Goal: Transaction & Acquisition: Purchase product/service

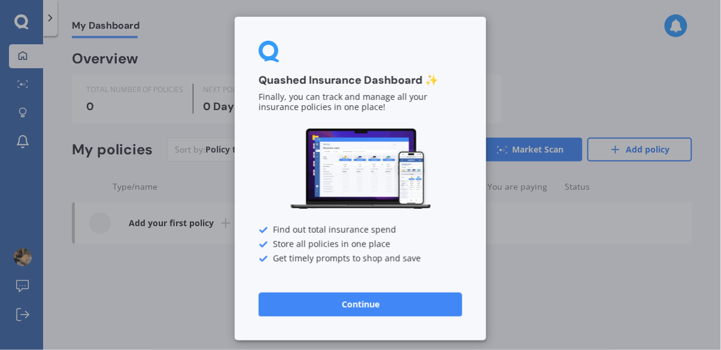
click at [363, 304] on button "Continue" at bounding box center [361, 305] width 204 height 24
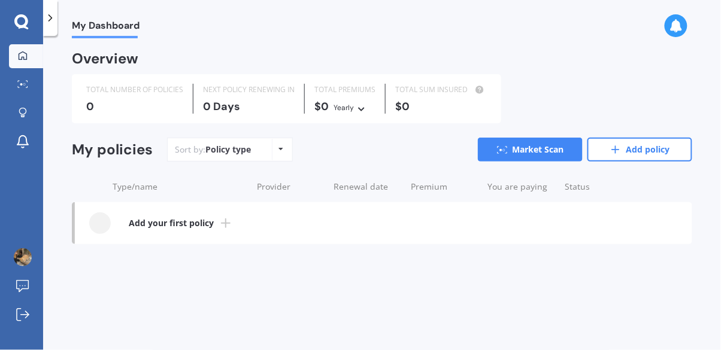
click at [281, 148] on icon at bounding box center [281, 148] width 5 height 7
click at [200, 243] on link "Add your first policy" at bounding box center [383, 223] width 617 height 42
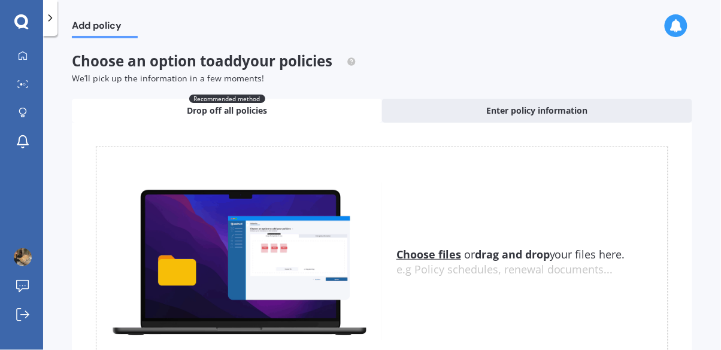
click at [96, 24] on span "Add policy" at bounding box center [105, 28] width 66 height 16
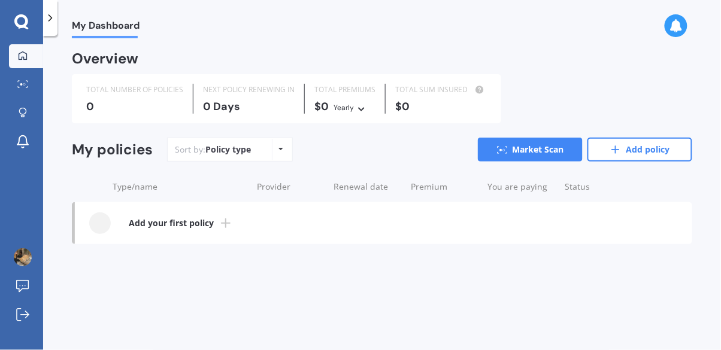
click at [110, 36] on div at bounding box center [105, 37] width 66 height 2
click at [681, 27] on icon at bounding box center [675, 25] width 13 height 13
click at [20, 17] on icon at bounding box center [21, 21] width 14 height 14
click at [538, 153] on link "Market Scan" at bounding box center [530, 150] width 105 height 24
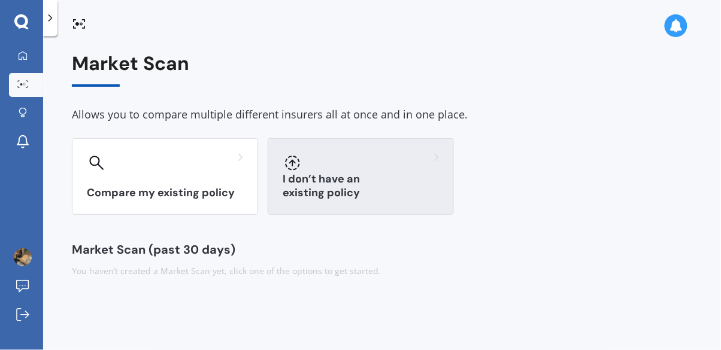
click at [371, 185] on div "I don’t have an existing policy" at bounding box center [361, 176] width 186 height 77
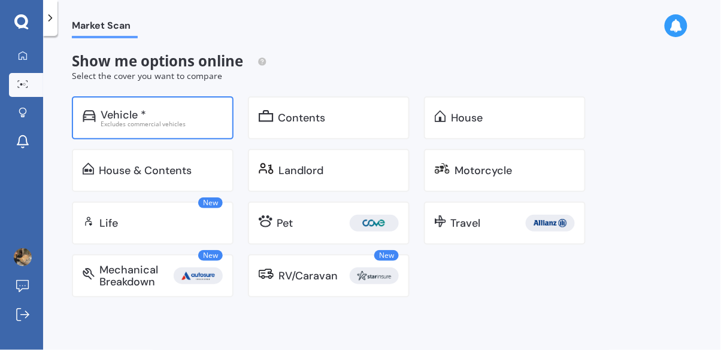
click at [182, 123] on div "Excludes commercial vehicles" at bounding box center [162, 124] width 122 height 6
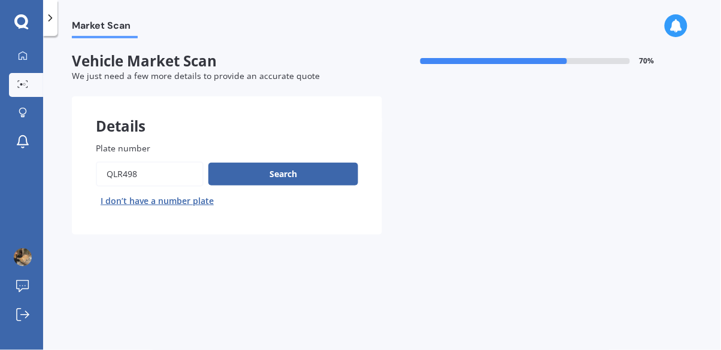
click at [168, 179] on input "Plate number" at bounding box center [150, 174] width 108 height 25
type input "q"
type input "arr183"
click at [263, 178] on button "Search" at bounding box center [283, 174] width 150 height 23
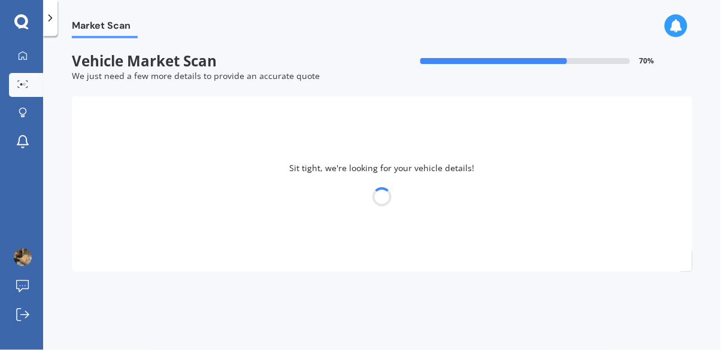
select select "NISSAN"
select select "AVENIR"
select select "08"
select select "06"
select select "1967"
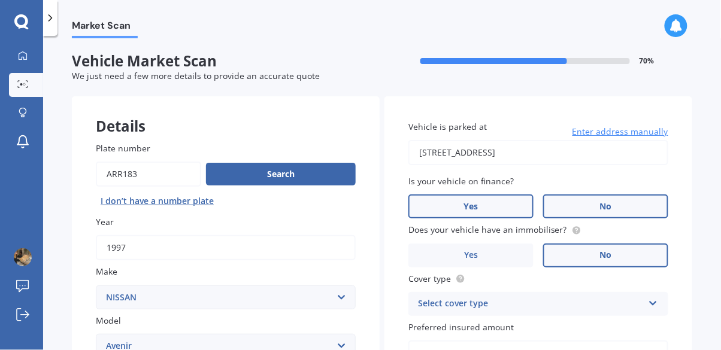
click at [617, 208] on label "No" at bounding box center [605, 207] width 125 height 24
click at [0, 0] on input "No" at bounding box center [0, 0] width 0 height 0
click at [648, 301] on icon at bounding box center [653, 301] width 10 height 8
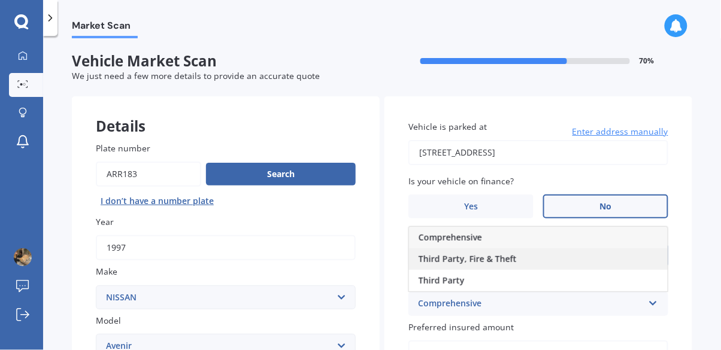
click at [518, 263] on div "Third Party, Fire & Theft" at bounding box center [538, 259] width 259 height 22
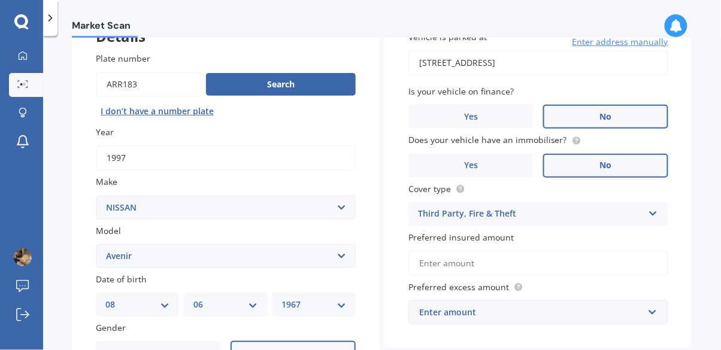
scroll to position [94, 0]
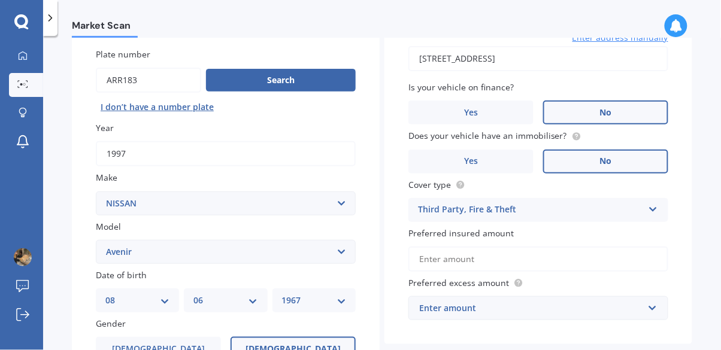
click at [448, 254] on input "Preferred insured amount" at bounding box center [538, 259] width 260 height 25
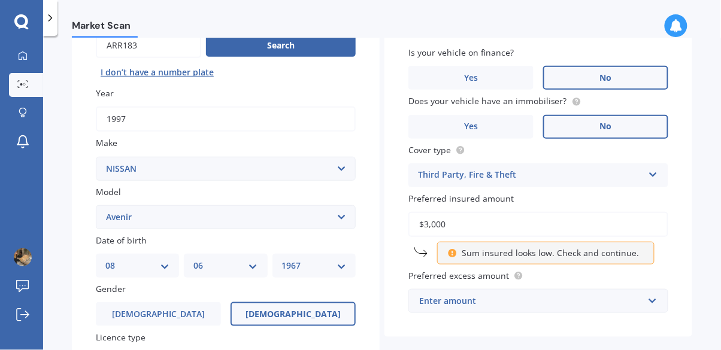
scroll to position [129, 0]
type input "$3"
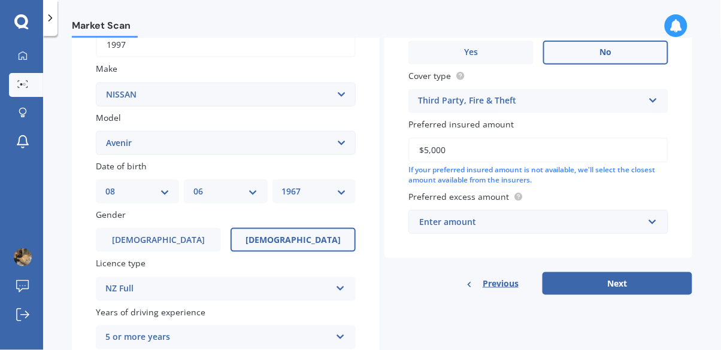
scroll to position [209, 0]
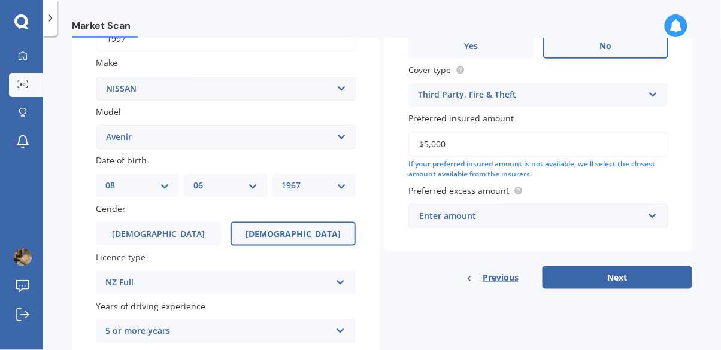
type input "$5,000"
click at [648, 216] on input "text" at bounding box center [534, 216] width 249 height 23
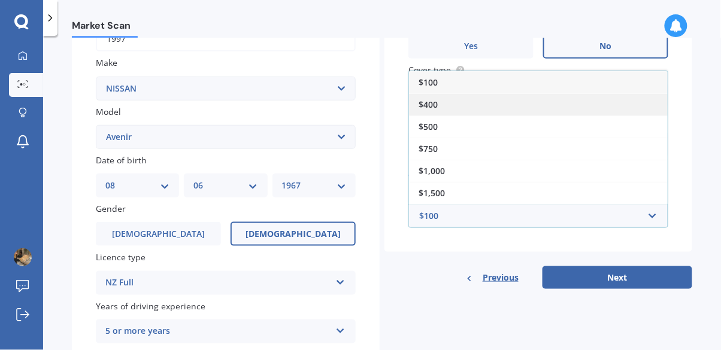
click at [431, 106] on span "$400" at bounding box center [427, 104] width 19 height 11
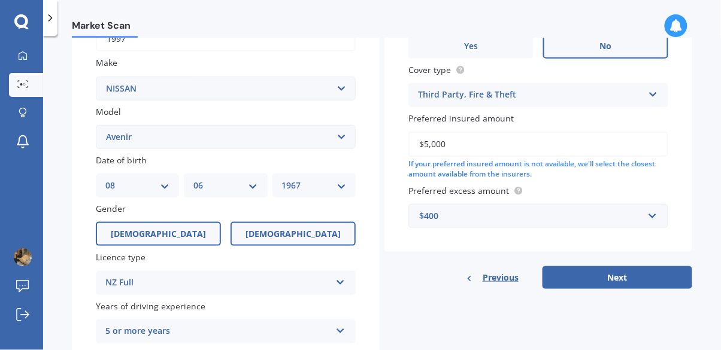
click at [169, 235] on label "[DEMOGRAPHIC_DATA]" at bounding box center [158, 234] width 125 height 24
click at [0, 0] on input "[DEMOGRAPHIC_DATA]" at bounding box center [0, 0] width 0 height 0
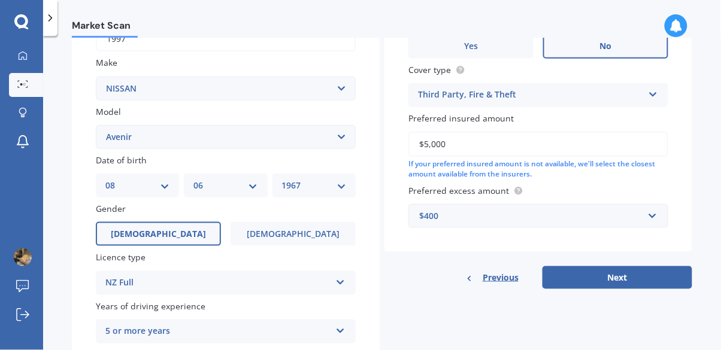
click at [168, 184] on select "DD 01 02 03 04 05 06 07 08 09 10 11 12 13 14 15 16 17 18 19 20 21 22 23 24 25 2…" at bounding box center [137, 185] width 64 height 13
select select "31"
click at [115, 179] on select "DD 01 02 03 04 05 06 07 08 09 10 11 12 13 14 15 16 17 18 19 20 21 22 23 24 25 2…" at bounding box center [137, 185] width 64 height 13
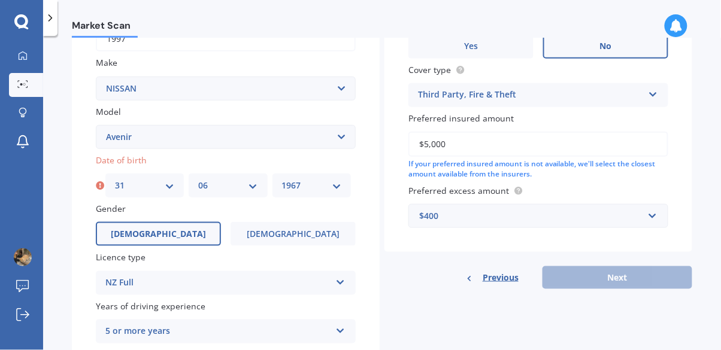
click at [254, 187] on select "MM 01 02 03 04 05 06 07 08 09 10 11 12" at bounding box center [227, 185] width 59 height 13
select select "05"
click at [198, 179] on select "MM 01 02 03 04 05 06 07 08 09 10 11 12" at bounding box center [227, 185] width 59 height 13
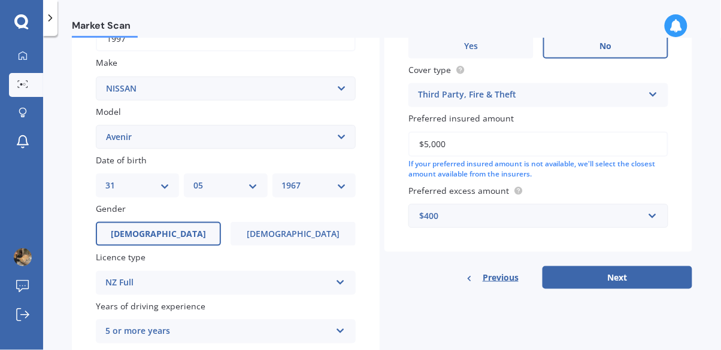
click at [342, 184] on select "YYYY 2025 2024 2023 2022 2021 2020 2019 2018 2017 2016 2015 2014 2013 2012 2011…" at bounding box center [314, 185] width 64 height 13
select select "1941"
click at [282, 179] on select "YYYY 2025 2024 2023 2022 2021 2020 2019 2018 2017 2016 2015 2014 2013 2012 2011…" at bounding box center [314, 185] width 64 height 13
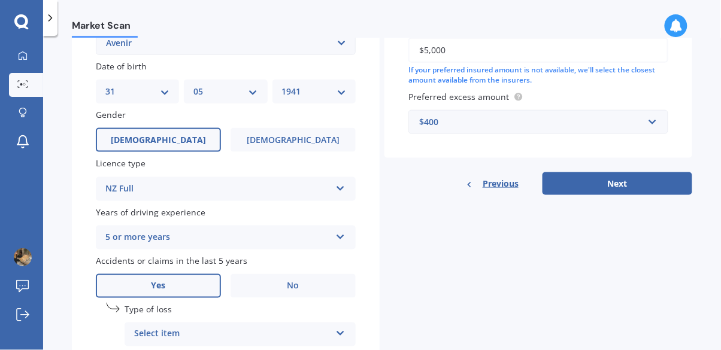
scroll to position [305, 0]
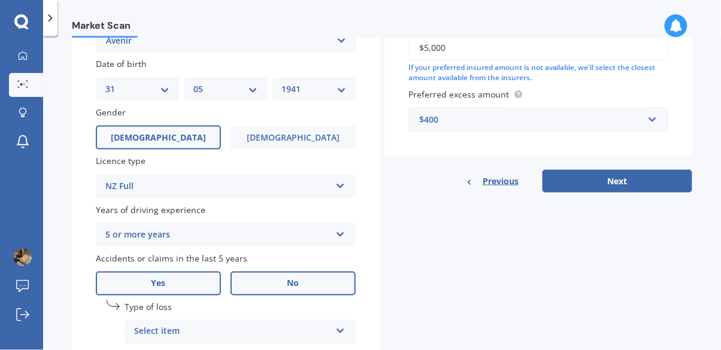
click at [305, 286] on label "No" at bounding box center [293, 284] width 125 height 24
click at [0, 0] on input "No" at bounding box center [0, 0] width 0 height 0
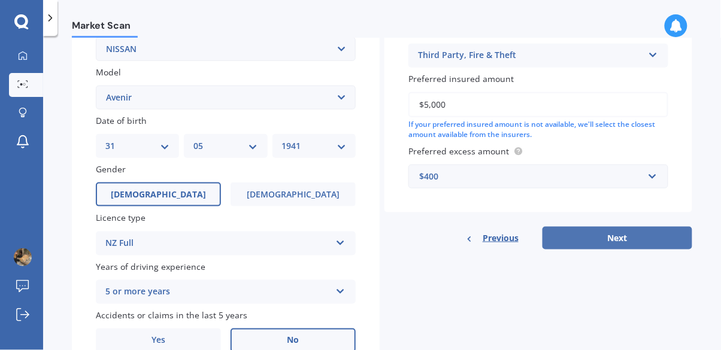
click at [590, 242] on button "Next" at bounding box center [617, 238] width 150 height 23
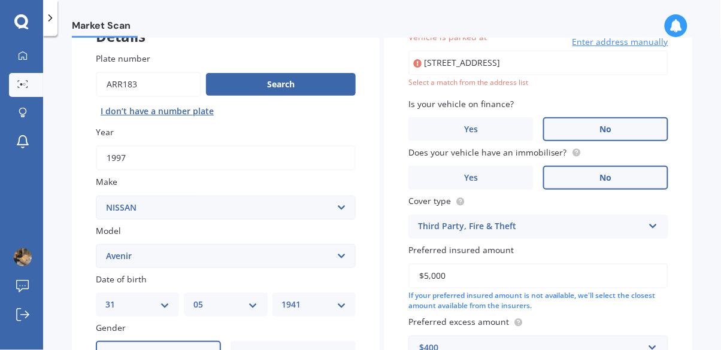
scroll to position [81, 0]
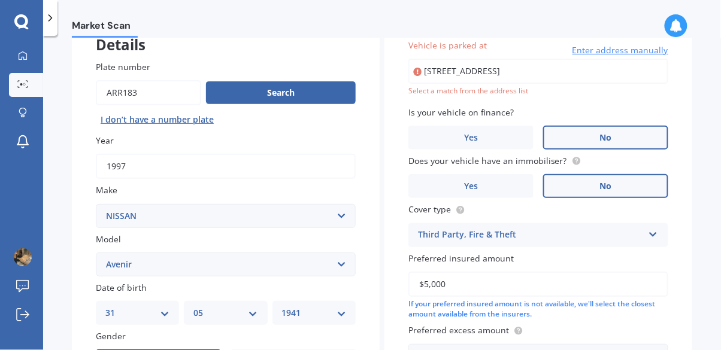
type input "[STREET_ADDRESS]"
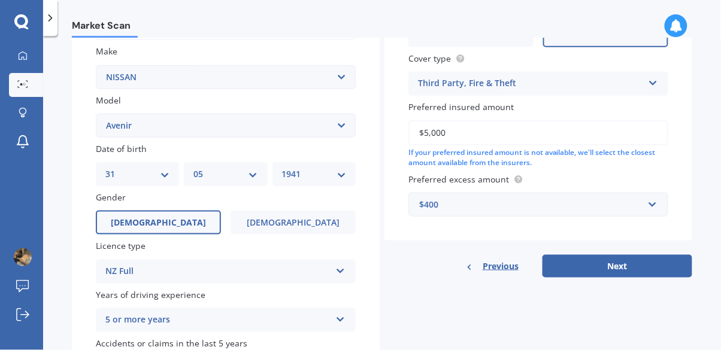
scroll to position [220, 0]
click at [592, 267] on button "Next" at bounding box center [617, 266] width 150 height 23
select select "31"
select select "05"
select select "1941"
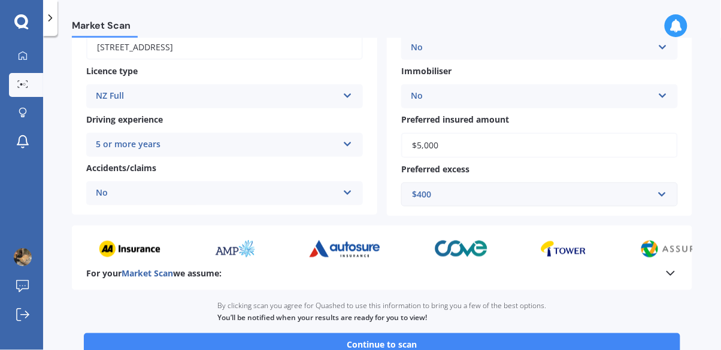
scroll to position [210, 0]
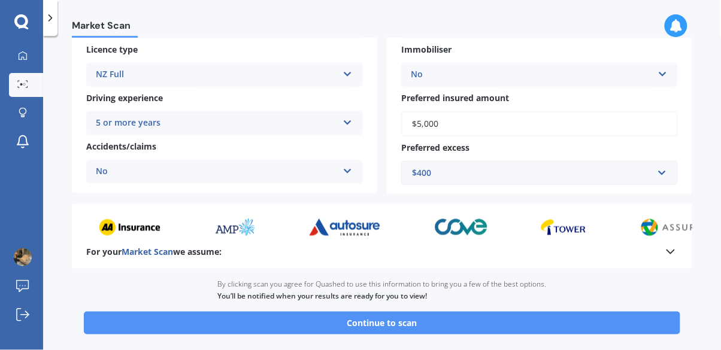
click at [510, 321] on button "Continue to scan" at bounding box center [382, 323] width 596 height 23
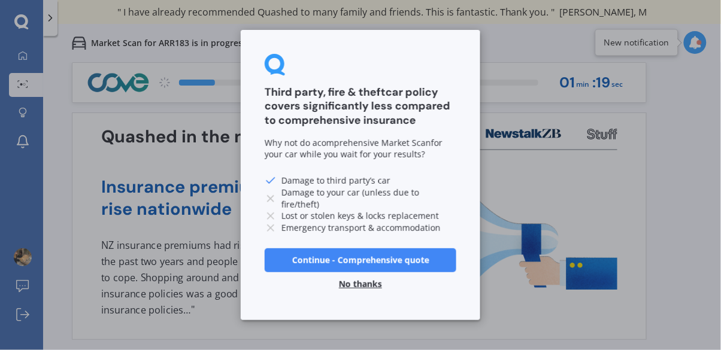
click at [370, 296] on button "No thanks" at bounding box center [360, 284] width 57 height 24
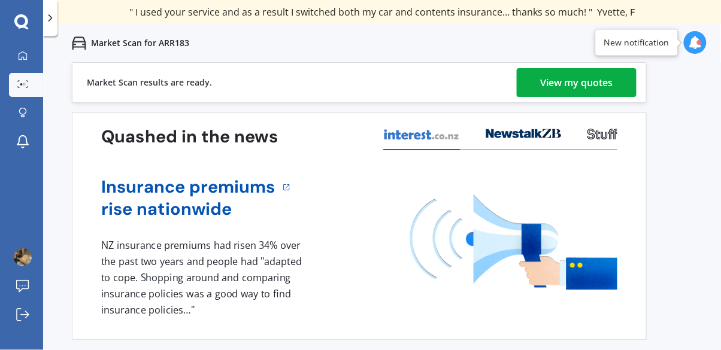
click at [575, 88] on div "View my quotes" at bounding box center [577, 82] width 72 height 29
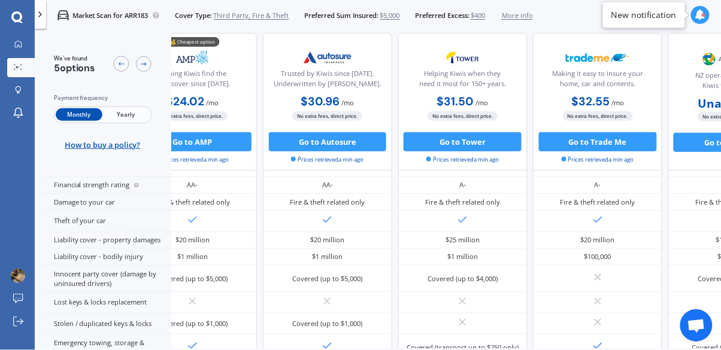
scroll to position [126, 0]
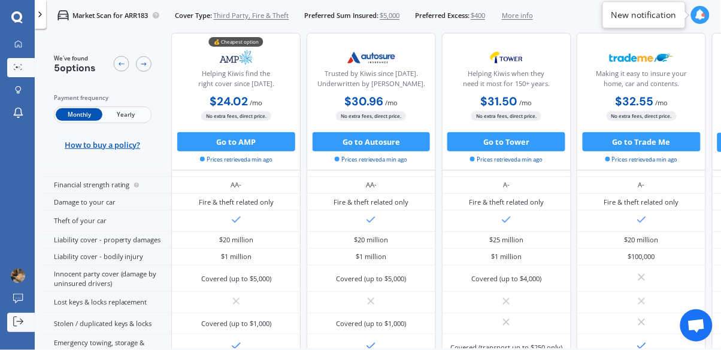
click at [8, 326] on link "Log out" at bounding box center [21, 322] width 28 height 19
